Goal: Information Seeking & Learning: Learn about a topic

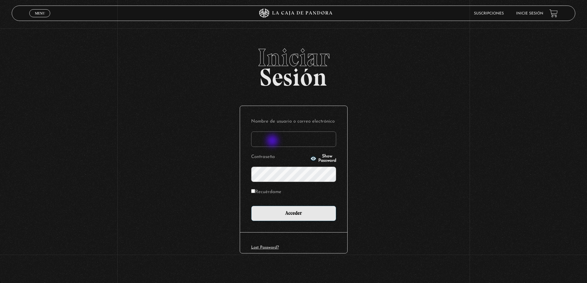
click at [273, 142] on input "Nombre de usuario o correo electrónico" at bounding box center [293, 139] width 85 height 15
type input "mquesada12@gmail.com"
click at [313, 159] on circle "button" at bounding box center [314, 159] width 2 height 2
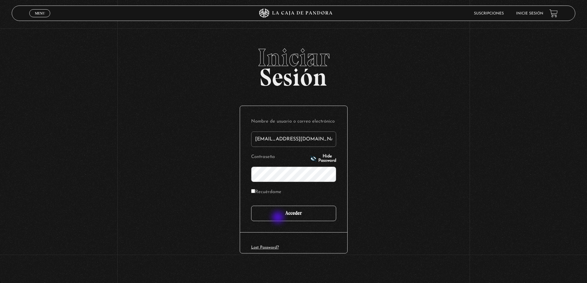
click at [279, 218] on input "Acceder" at bounding box center [293, 213] width 85 height 15
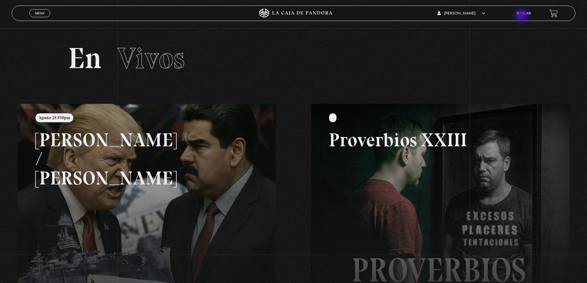
click at [523, 17] on li "Buscar" at bounding box center [524, 14] width 14 height 10
click at [528, 14] on link "Buscar" at bounding box center [524, 14] width 14 height 4
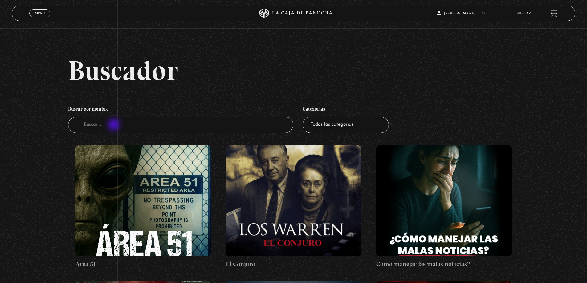
click at [115, 125] on input "Buscador" at bounding box center [181, 125] width 226 height 16
type input "guerra"
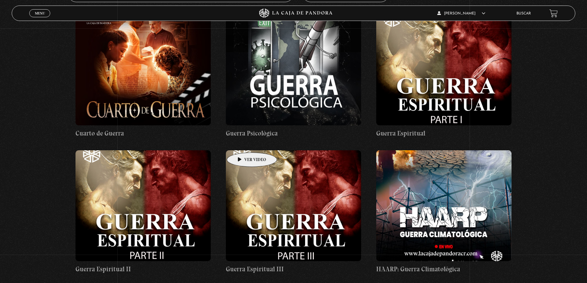
scroll to position [154, 0]
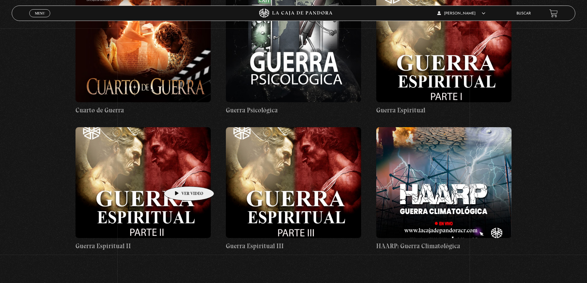
click at [177, 178] on figure at bounding box center [143, 182] width 135 height 111
